Goal: Download file/media

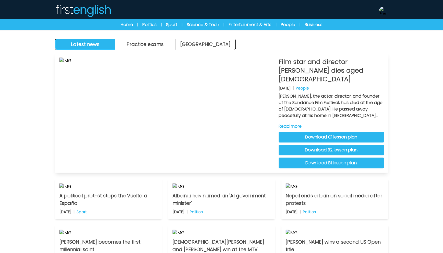
click at [298, 123] on link "Read more" at bounding box center [331, 126] width 105 height 6
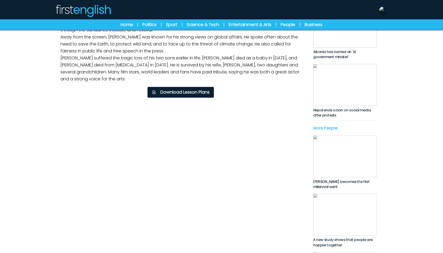
scroll to position [161, 0]
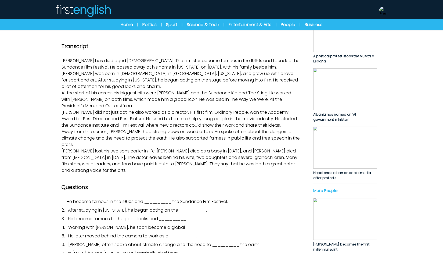
scroll to position [81, 0]
click at [170, 14] on icon "Play/Pause" at bounding box center [181, 1] width 26 height 26
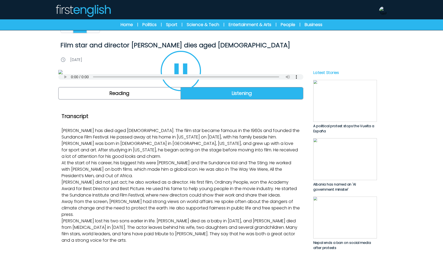
scroll to position [0, 0]
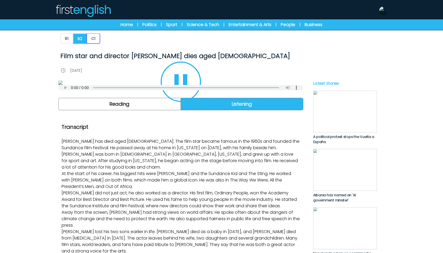
click at [92, 37] on button "C1" at bounding box center [93, 38] width 13 height 10
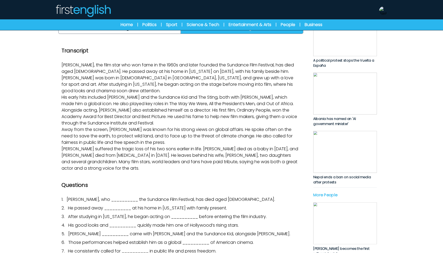
scroll to position [81, 0]
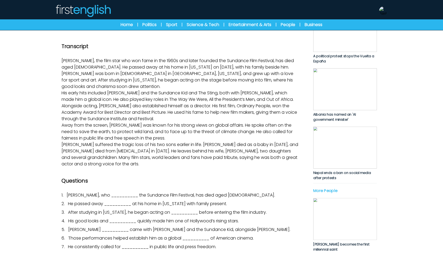
click at [182, 9] on icon "Play/Pause" at bounding box center [183, 1] width 12 height 15
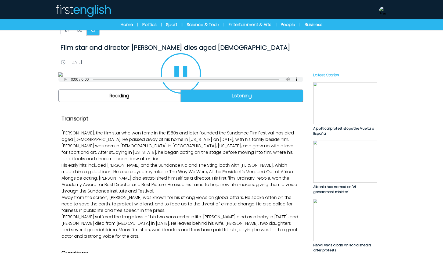
scroll to position [0, 0]
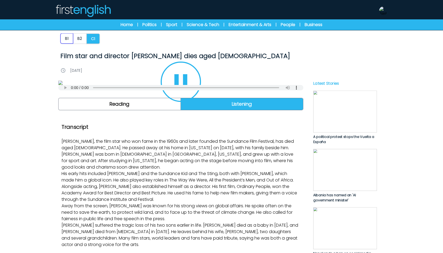
click at [70, 39] on button "B1" at bounding box center [66, 38] width 13 height 10
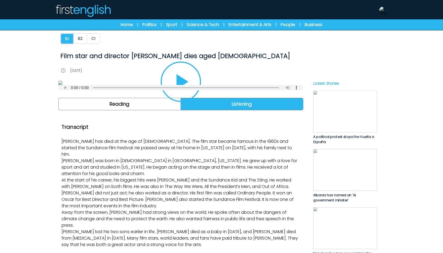
click at [182, 102] on button "Play/Pause" at bounding box center [181, 82] width 40 height 40
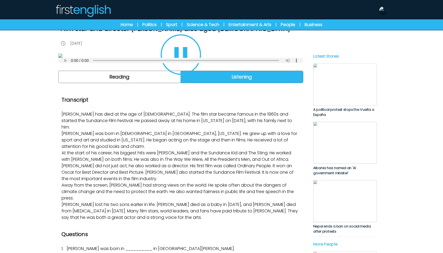
scroll to position [27, 0]
click at [127, 24] on link "Home" at bounding box center [127, 24] width 12 height 6
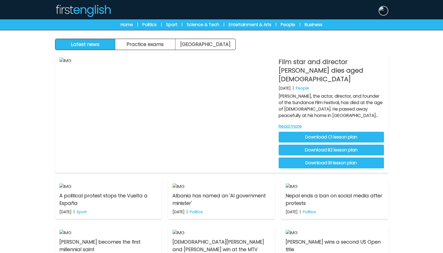
click at [385, 12] on img at bounding box center [383, 10] width 9 height 9
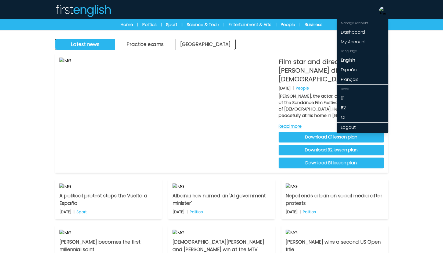
click at [351, 32] on link "Dashboard" at bounding box center [363, 32] width 52 height 10
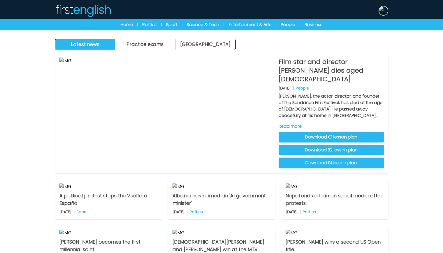
click at [381, 6] on button at bounding box center [384, 11] width 10 height 10
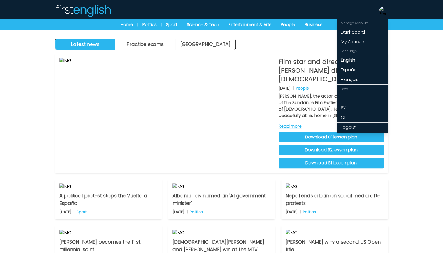
click at [355, 34] on link "Dashboard" at bounding box center [363, 32] width 52 height 10
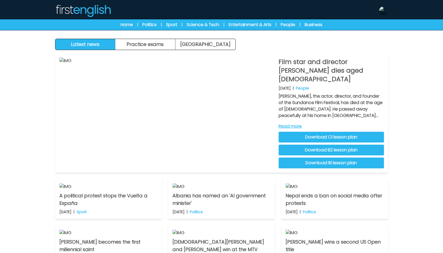
click at [383, 4] on div "Manage Account Dashboard My Account Language English Español Français Level B1 …" at bounding box center [384, 10] width 10 height 17
click at [383, 6] on div "Manage Account Dashboard My Account Language English Español Français Level B1 …" at bounding box center [384, 10] width 10 height 17
click at [382, 9] on img at bounding box center [383, 10] width 9 height 9
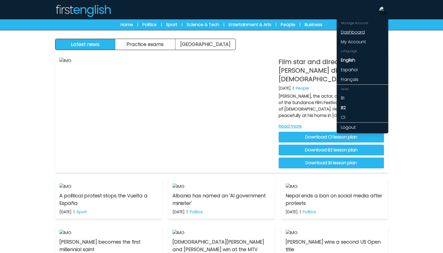
click at [357, 31] on link "Dashboard" at bounding box center [363, 32] width 52 height 10
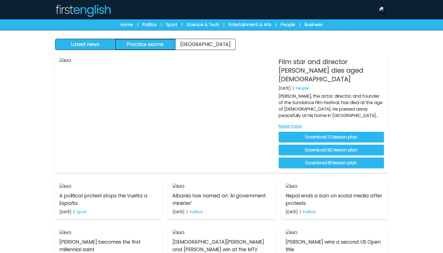
click at [153, 43] on button "Practice exams" at bounding box center [145, 44] width 60 height 11
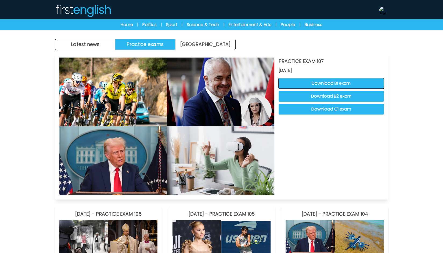
click at [335, 81] on button "Download B1 exam" at bounding box center [331, 83] width 105 height 11
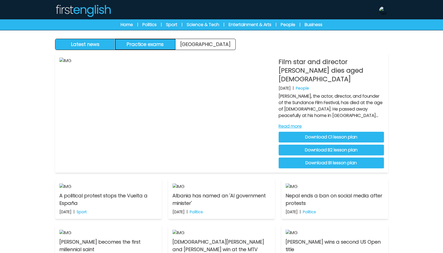
click at [171, 39] on button "Practice exams" at bounding box center [145, 44] width 60 height 11
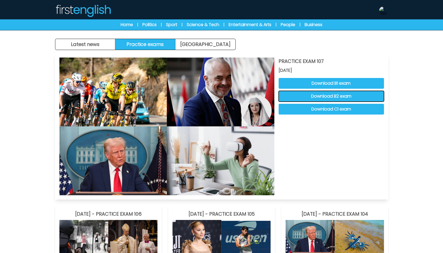
click at [315, 97] on button "Download B2 exam" at bounding box center [331, 96] width 105 height 11
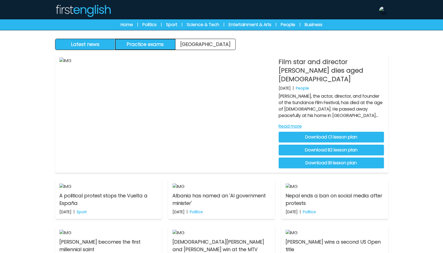
click at [164, 43] on button "Practice exams" at bounding box center [145, 44] width 60 height 11
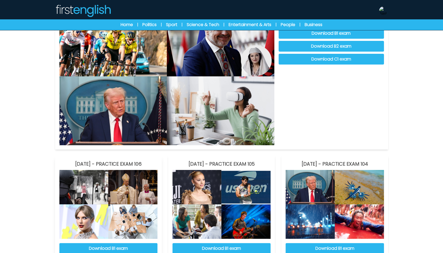
scroll to position [107, 0]
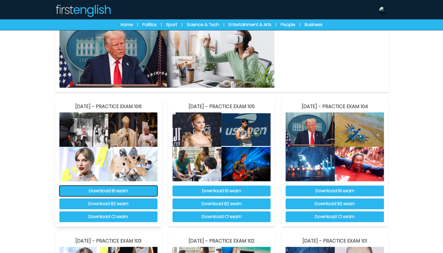
click at [139, 192] on button "Download B1 exam" at bounding box center [108, 190] width 98 height 11
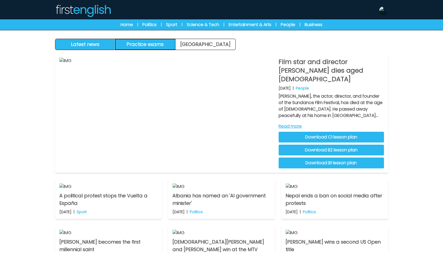
click at [150, 39] on button "Practice exams" at bounding box center [145, 44] width 60 height 11
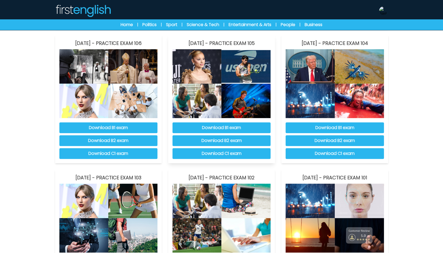
scroll to position [188, 0]
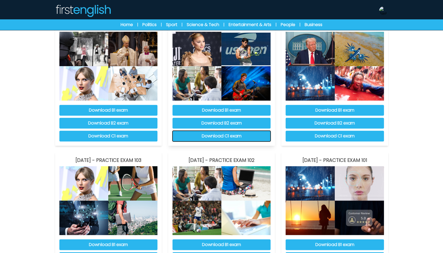
click at [235, 132] on button "Download C1 exam" at bounding box center [221, 136] width 98 height 11
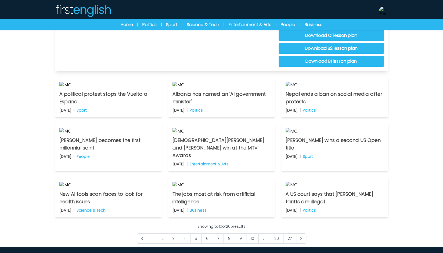
scroll to position [27, 0]
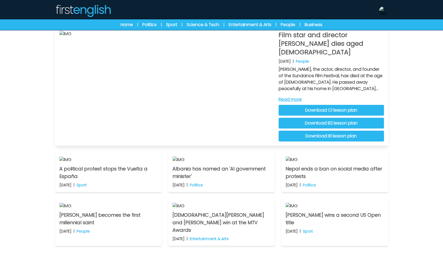
click at [323, 105] on link "Download C1 lesson plan" at bounding box center [331, 110] width 105 height 11
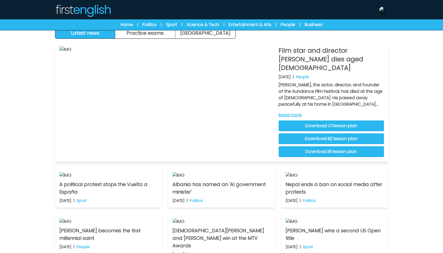
scroll to position [0, 0]
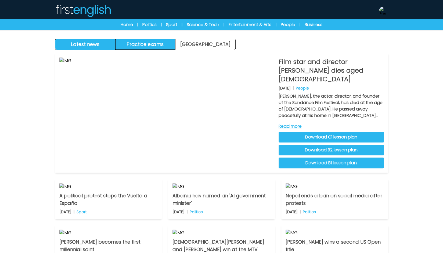
click at [165, 41] on button "Practice exams" at bounding box center [145, 44] width 60 height 11
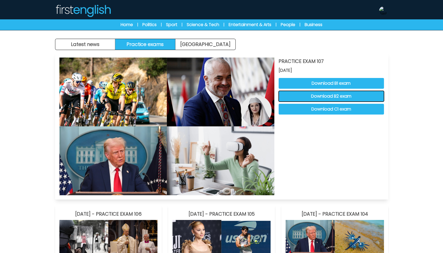
click at [306, 98] on button "Download B2 exam" at bounding box center [331, 96] width 105 height 11
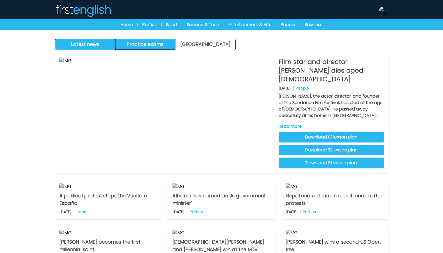
click at [146, 45] on button "Practice exams" at bounding box center [145, 44] width 60 height 11
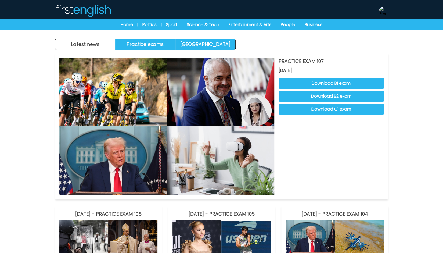
click at [183, 47] on link "[GEOGRAPHIC_DATA]" at bounding box center [205, 44] width 60 height 11
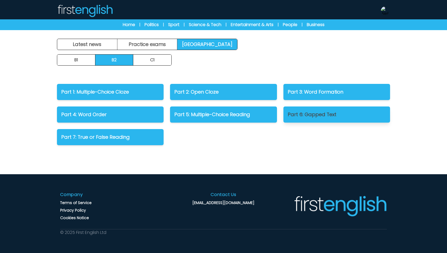
click at [344, 116] on p "Part 6: Gapped Text" at bounding box center [337, 115] width 98 height 8
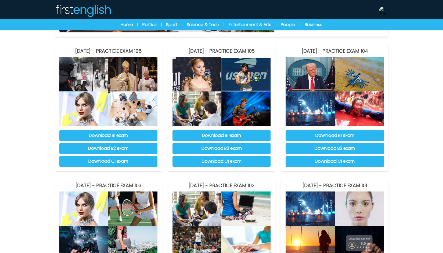
scroll to position [161, 0]
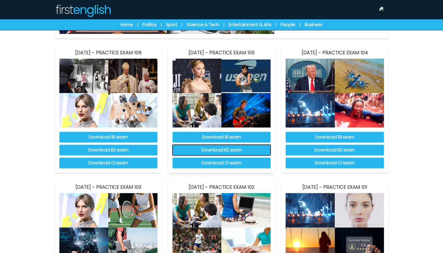
click at [245, 150] on button "Download B2 exam" at bounding box center [221, 150] width 98 height 11
